Goal: Information Seeking & Learning: Check status

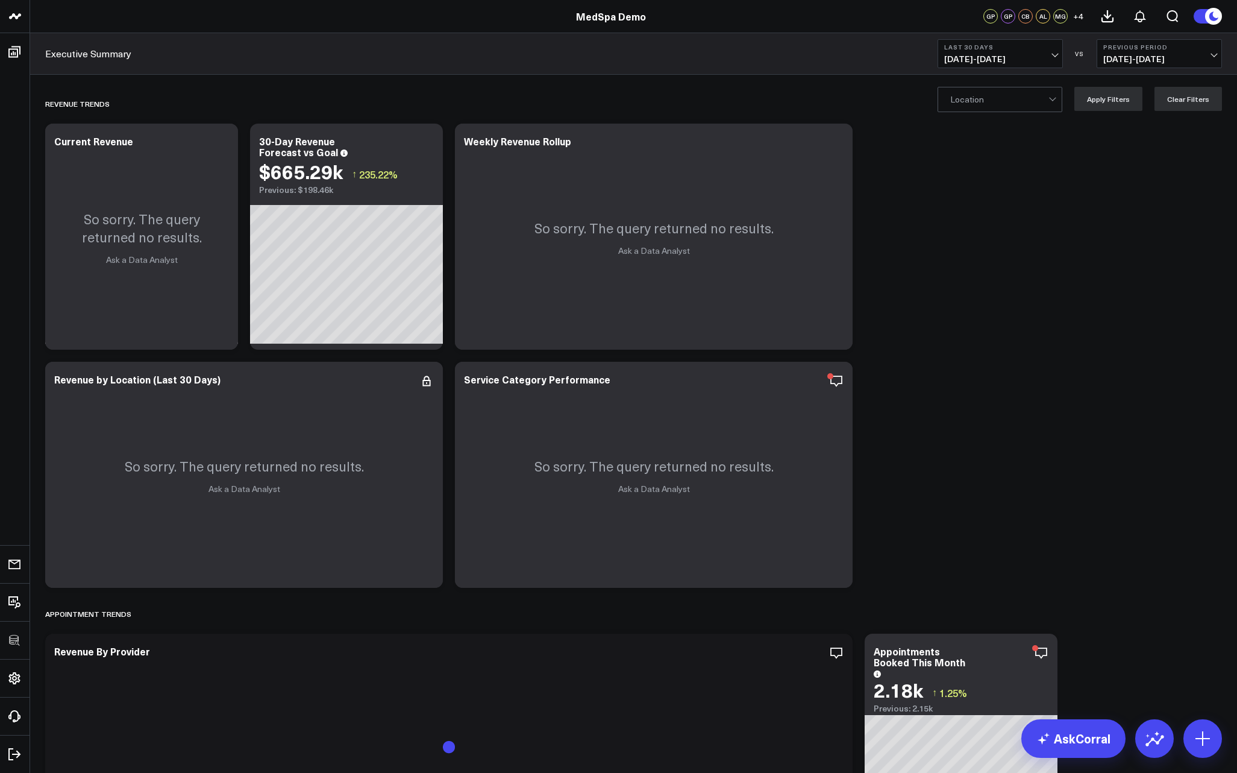
click at [1034, 57] on span "08/10/25 - 09/08/25" at bounding box center [1000, 59] width 112 height 10
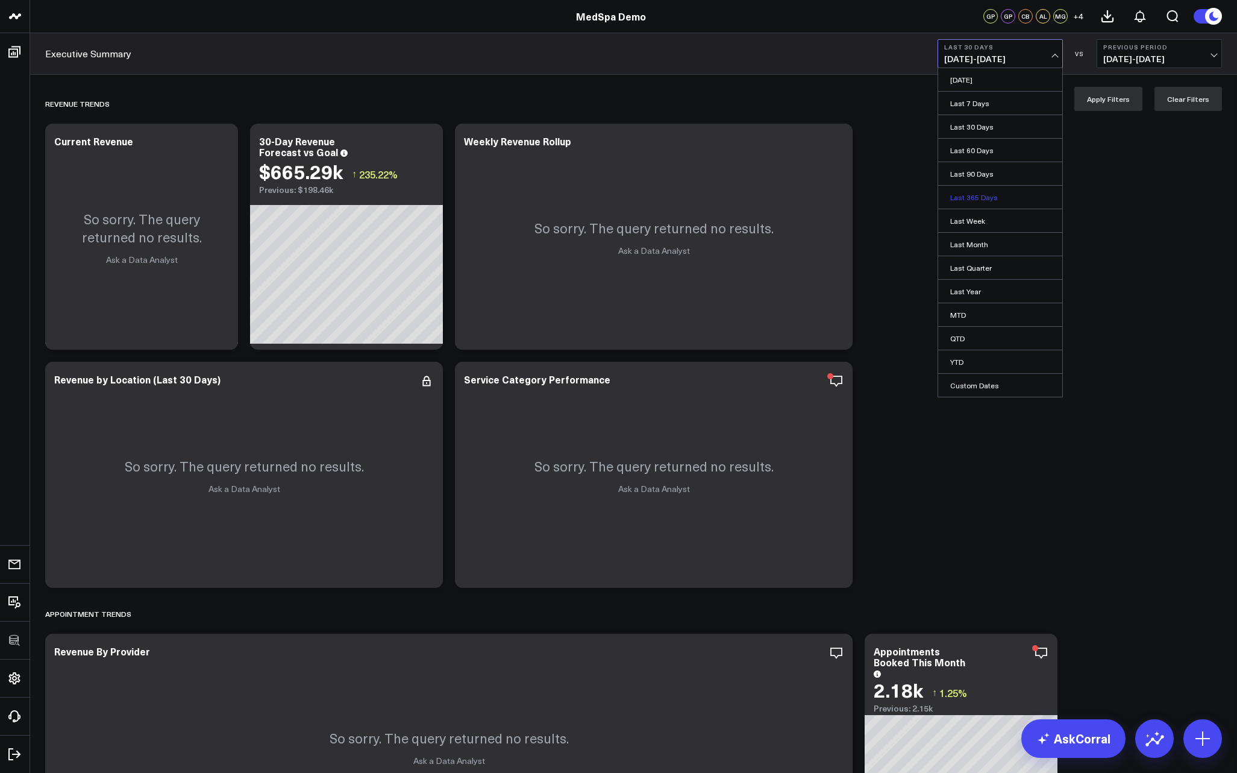
click at [979, 202] on link "Last 365 Days" at bounding box center [1000, 197] width 124 height 23
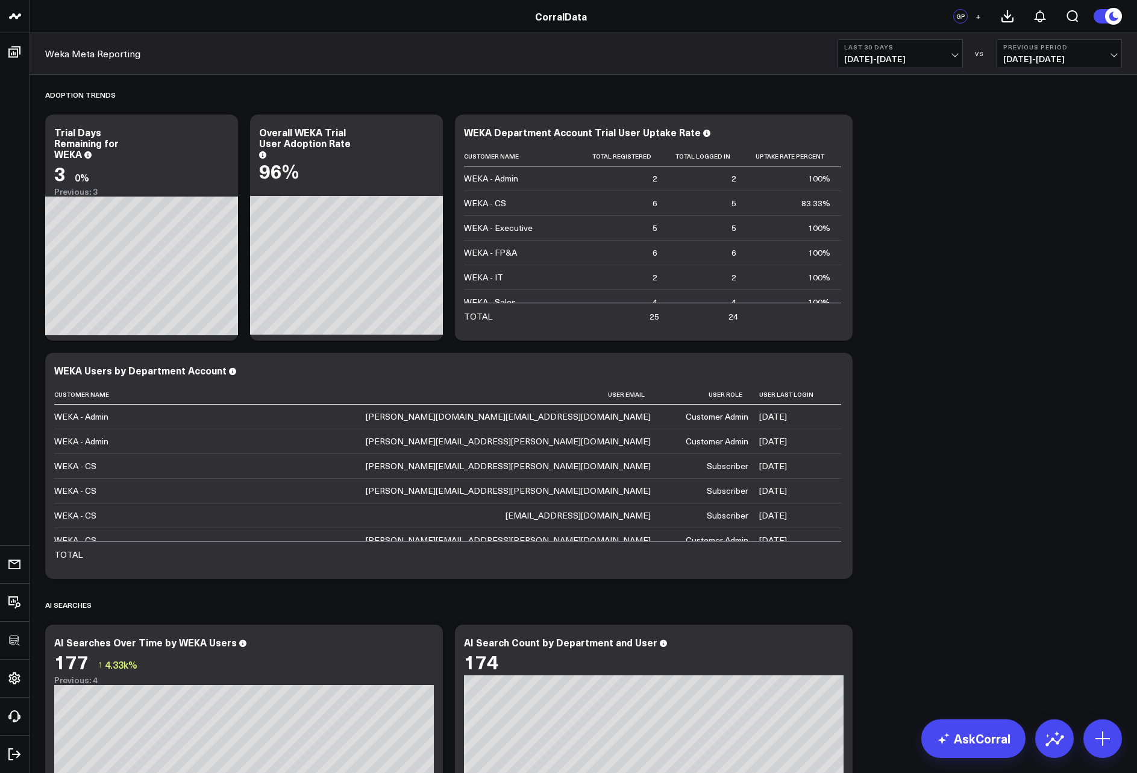
click at [890, 56] on span "08/10/25 - 09/08/25" at bounding box center [900, 59] width 112 height 10
click at [861, 195] on link "Last 365 Days" at bounding box center [900, 197] width 124 height 23
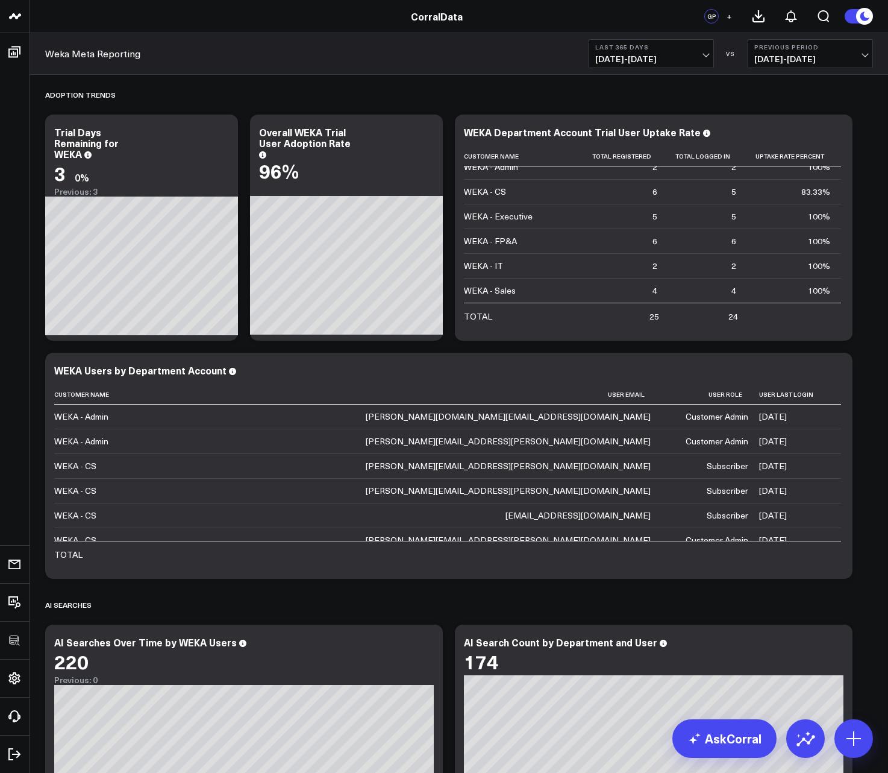
click at [409, 60] on div "Weka Meta Reporting Last 365 Days 09/09/24 - 09/08/25 VS Previous Period 09/10/…" at bounding box center [459, 54] width 858 height 42
